Goal: Navigation & Orientation: Go to known website

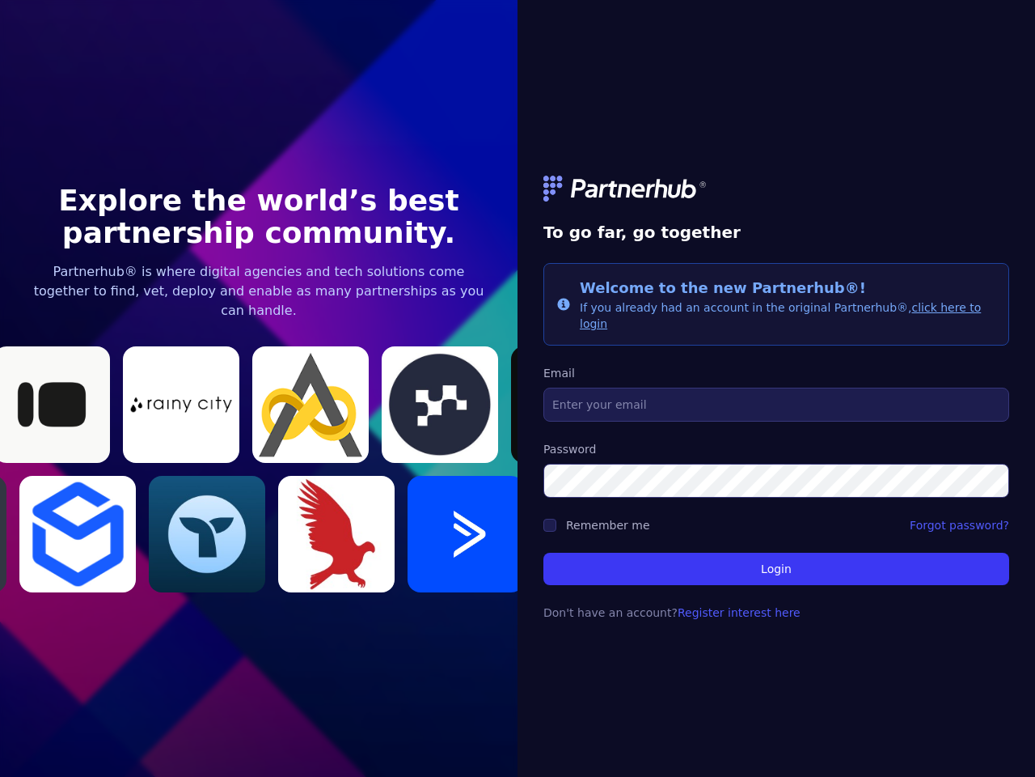
click at [777, 197] on link at bounding box center [777, 189] width 466 height 26
